Goal: Find specific page/section: Find specific page/section

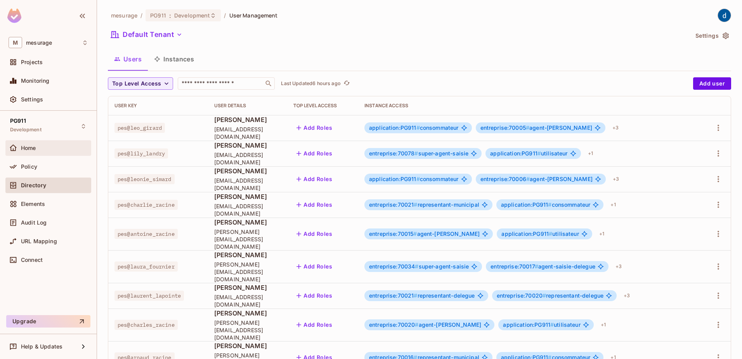
click at [41, 143] on div "Home" at bounding box center [49, 147] width 80 height 9
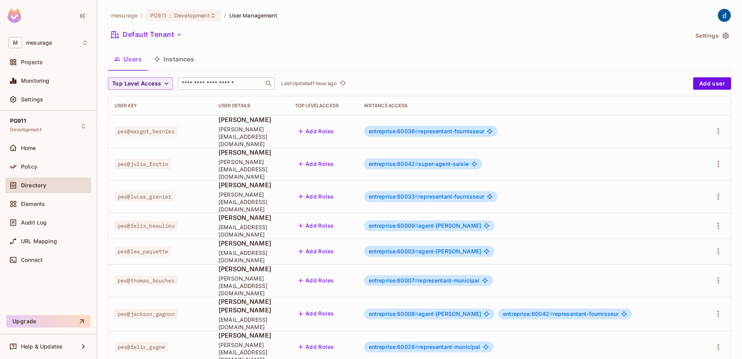
click at [205, 85] on input "text" at bounding box center [221, 84] width 82 height 8
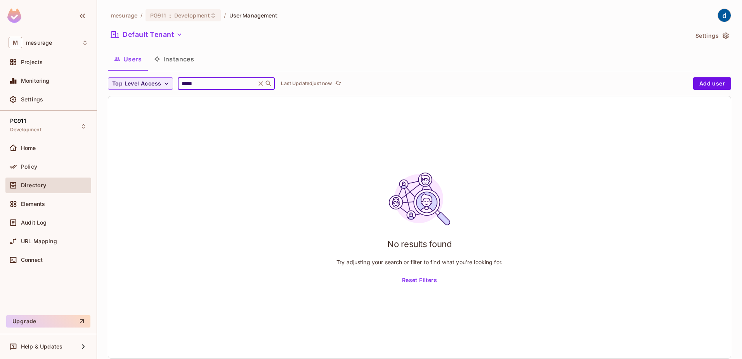
type input "*****"
